Goal: Task Accomplishment & Management: Manage account settings

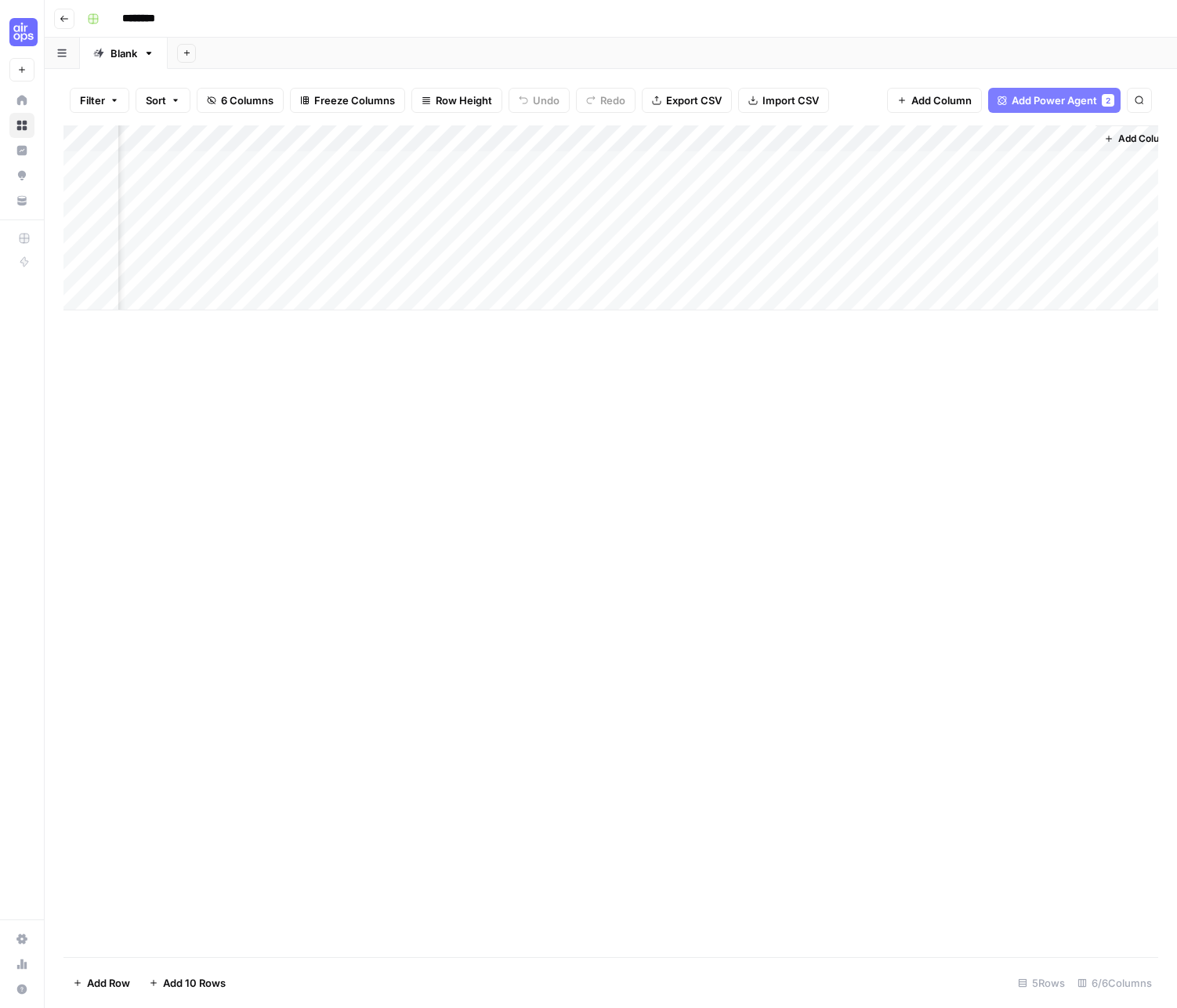
scroll to position [0, 356]
click at [587, 160] on div "Add Column" at bounding box center [610, 218] width 1095 height 185
click at [583, 163] on div "Add Column" at bounding box center [610, 218] width 1095 height 185
drag, startPoint x: 626, startPoint y: 193, endPoint x: 392, endPoint y: 158, distance: 236.6
click at [392, 160] on body "**********" at bounding box center [588, 504] width 1177 height 1008
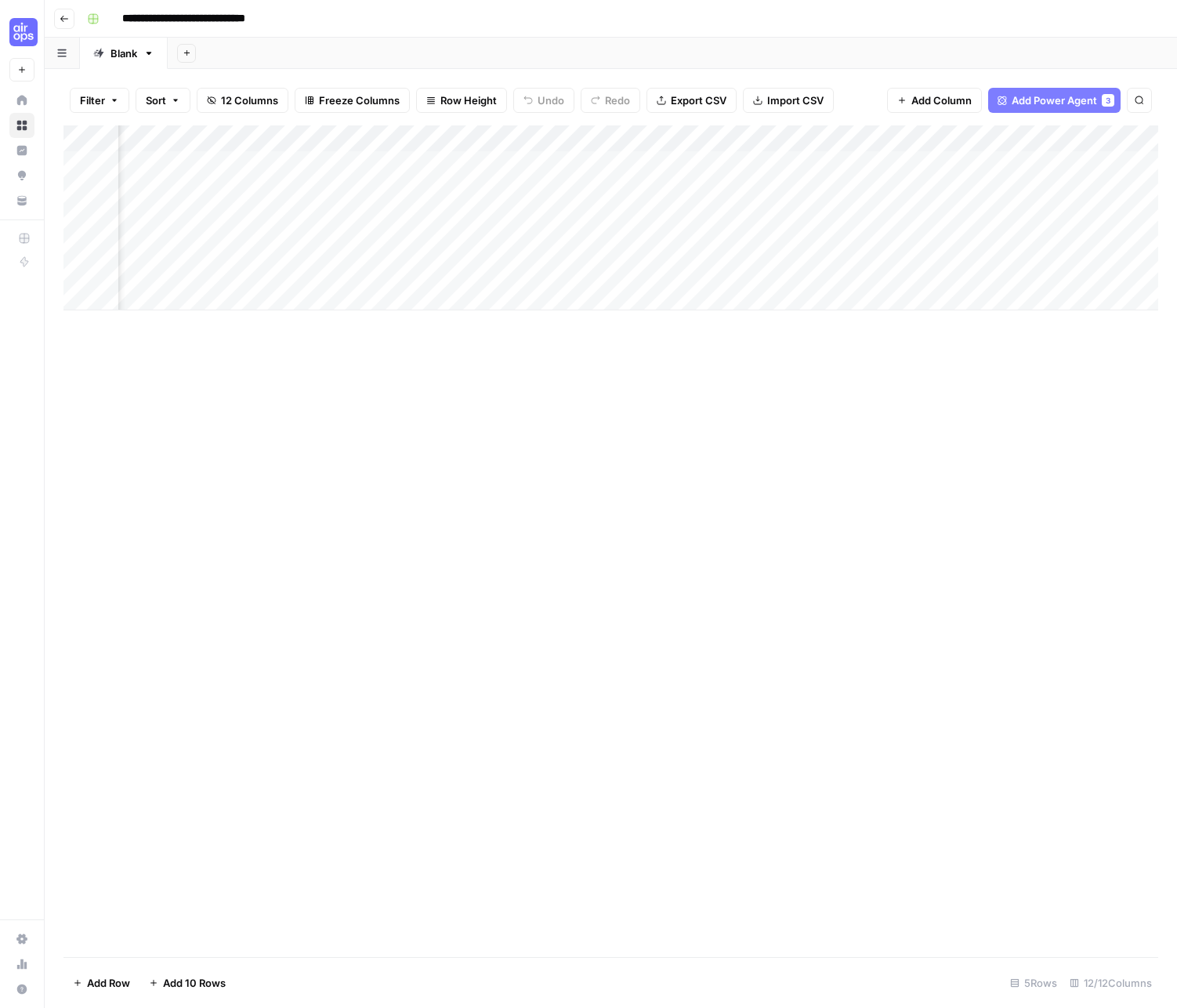
scroll to position [0, 1107]
click at [64, 16] on icon "button" at bounding box center [64, 19] width 10 height 10
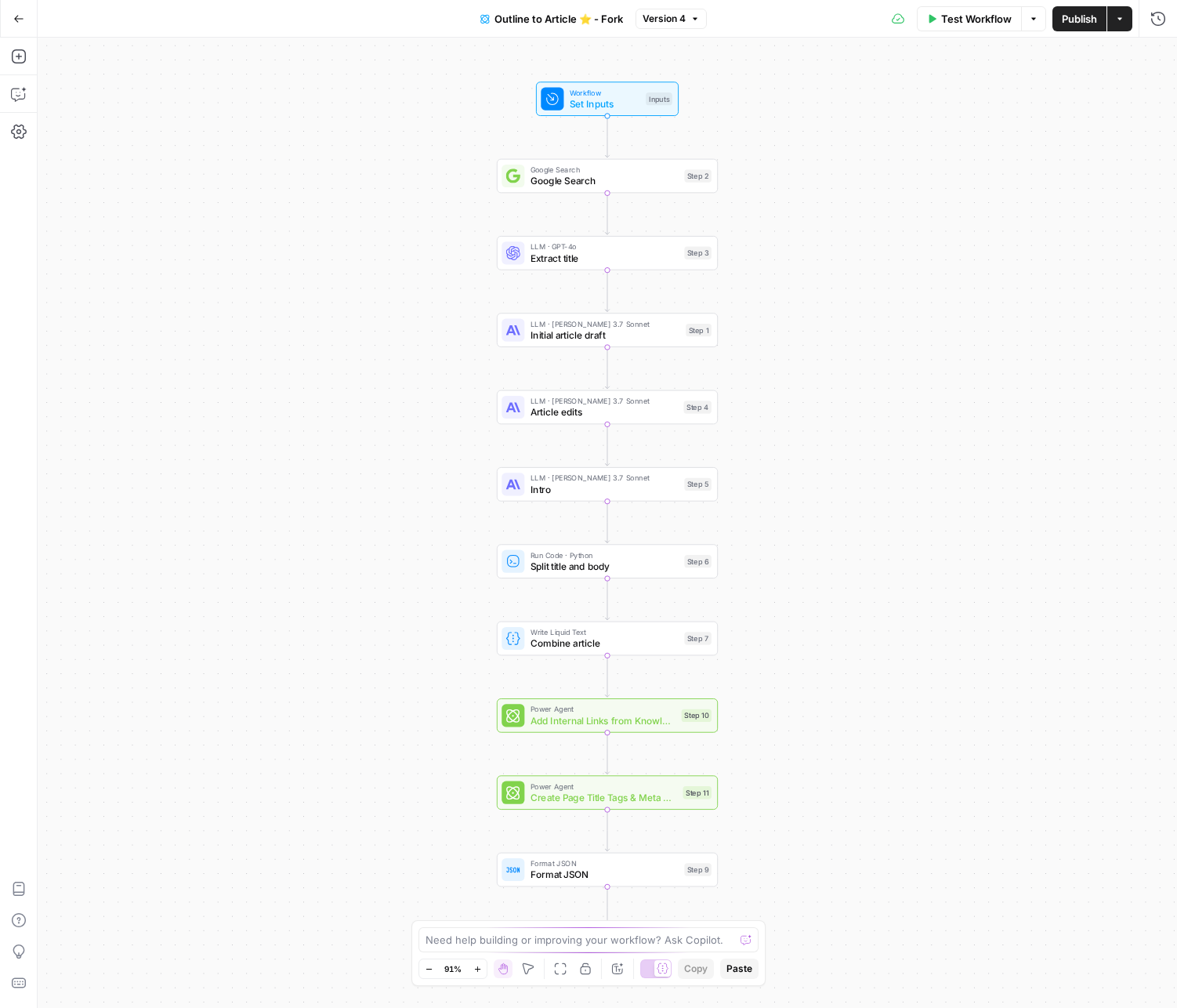
click at [19, 15] on icon "button" at bounding box center [18, 18] width 11 height 11
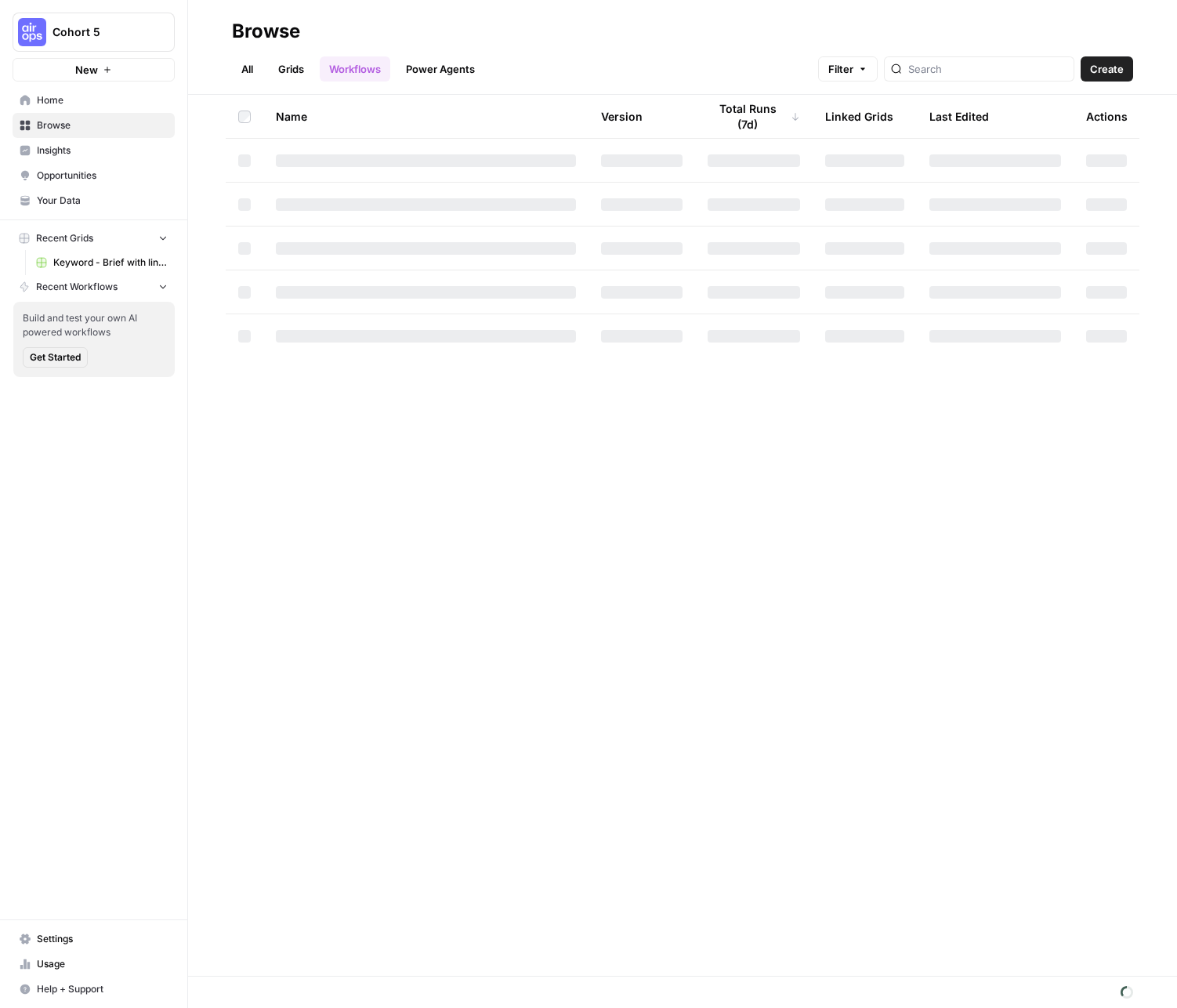
click at [48, 99] on span "Home" at bounding box center [102, 100] width 131 height 14
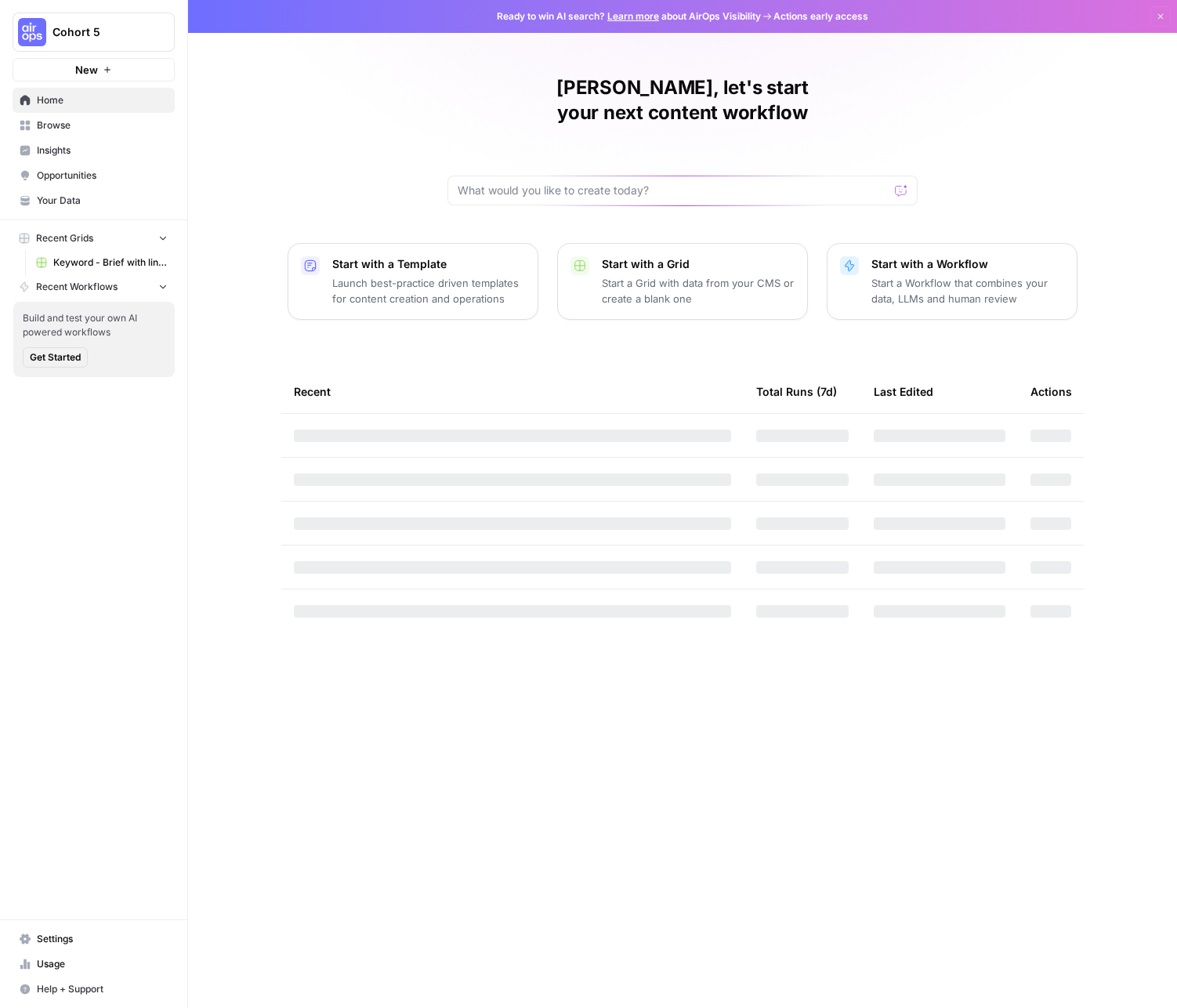
click at [54, 11] on div "Cohort 5 New" at bounding box center [94, 40] width 187 height 81
click at [58, 26] on span "Cohort 5" at bounding box center [99, 32] width 95 height 15
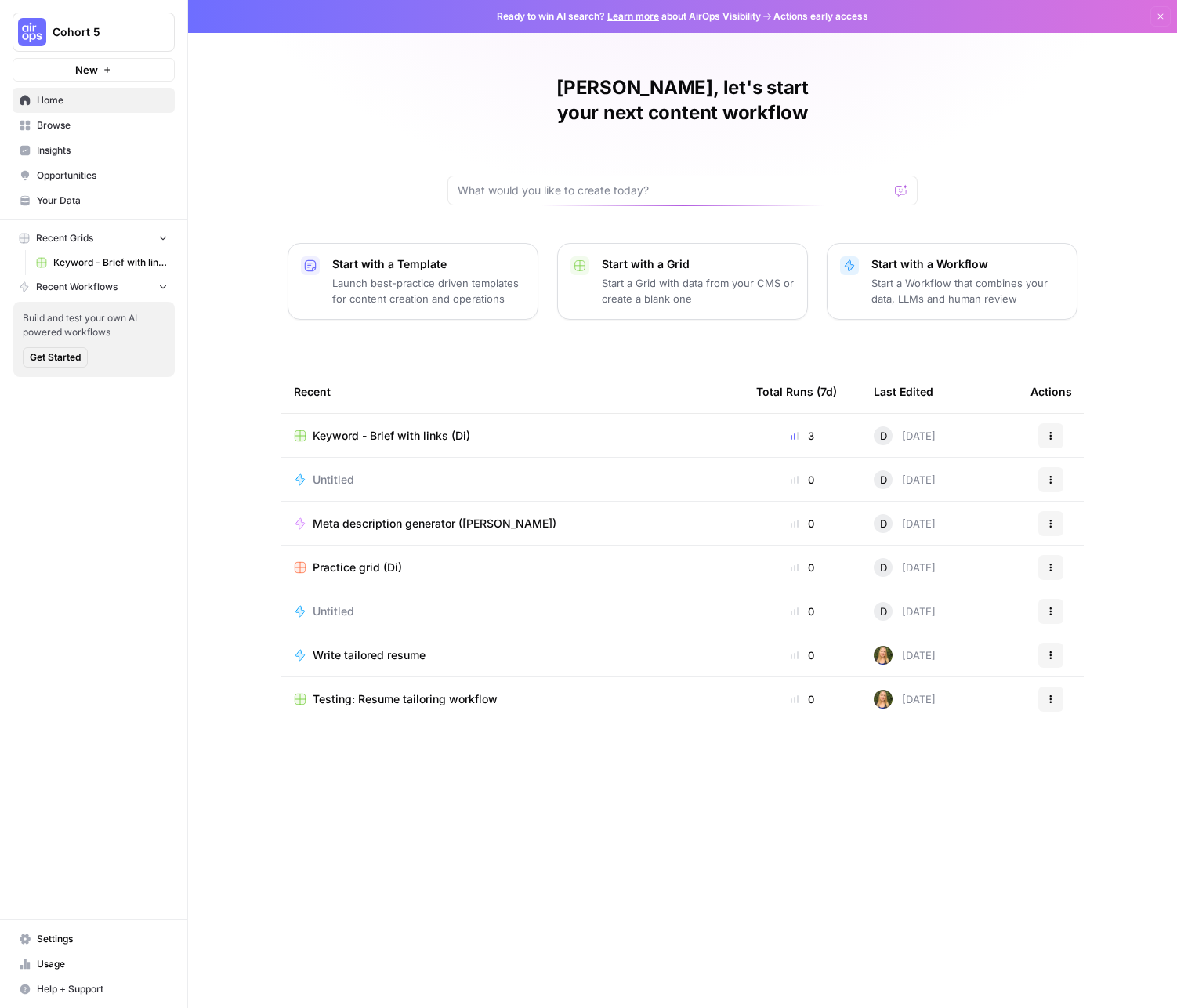
click at [746, 333] on div "[PERSON_NAME], let's start your next content workflow Start with a Template Lau…" at bounding box center [682, 504] width 989 height 1008
click at [1056, 423] on button "Actions" at bounding box center [1051, 436] width 25 height 25
click at [969, 443] on span "Duplicate" at bounding box center [980, 447] width 125 height 15
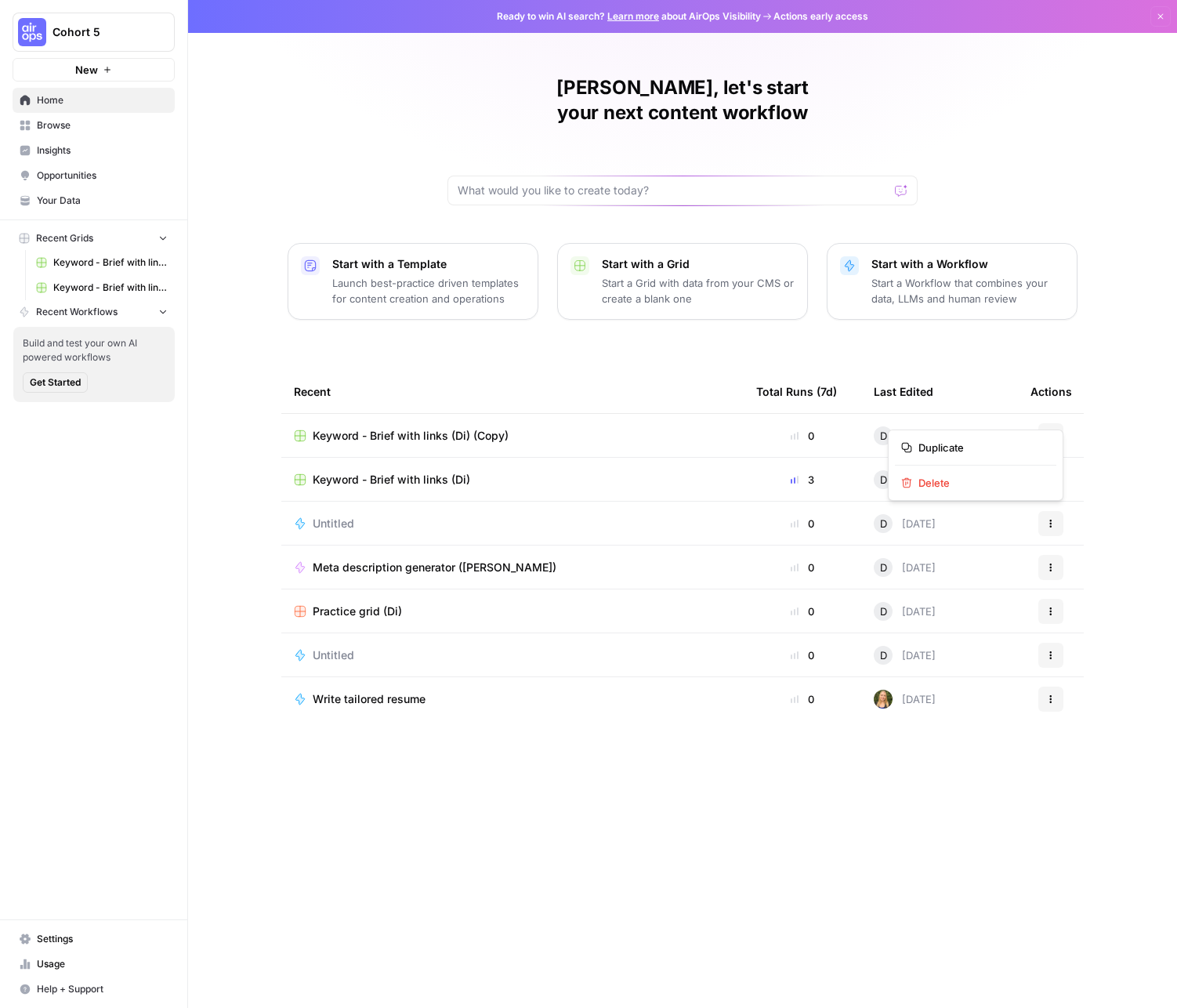
click at [1048, 431] on icon "button" at bounding box center [1051, 436] width 10 height 10
click at [974, 481] on span "Delete" at bounding box center [980, 483] width 125 height 15
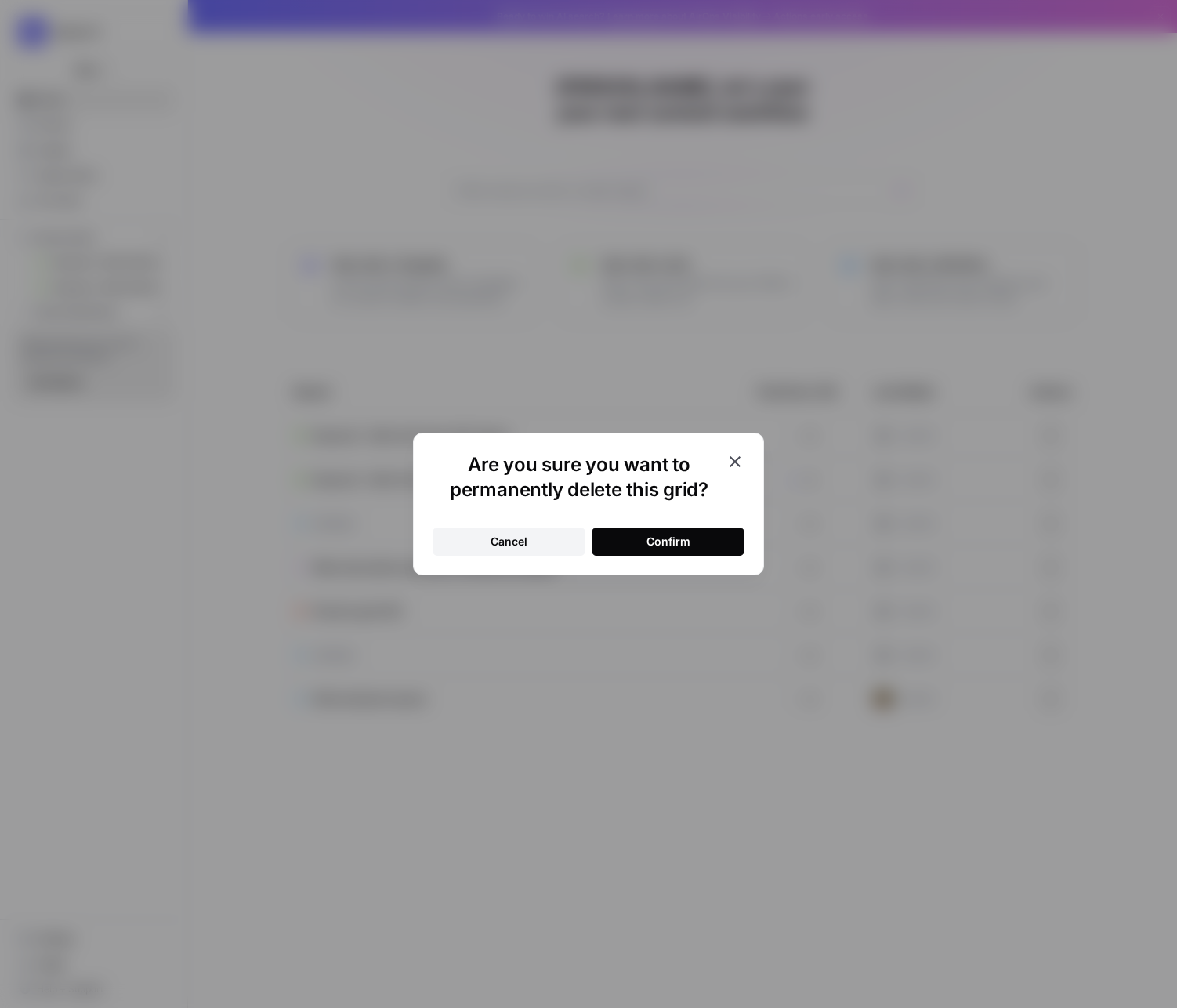
click at [682, 538] on div "Confirm" at bounding box center [669, 542] width 44 height 15
